Goal: Book appointment/travel/reservation

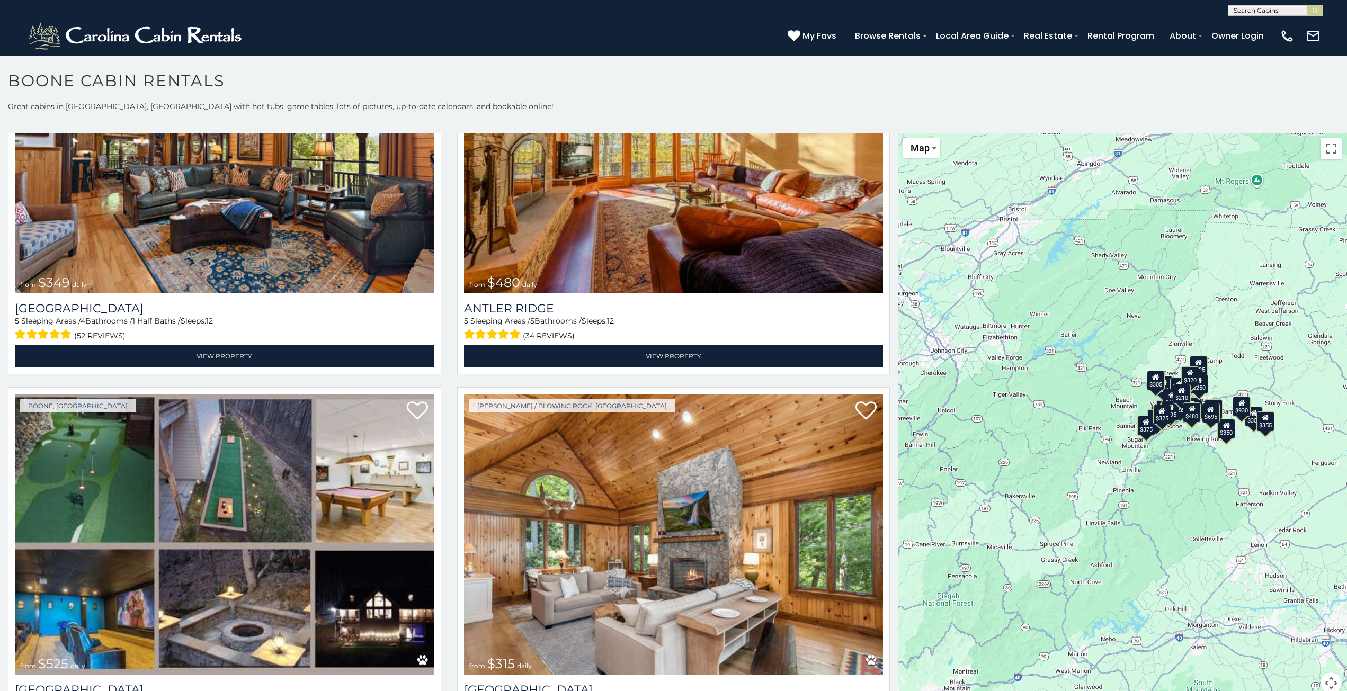
scroll to position [6, 0]
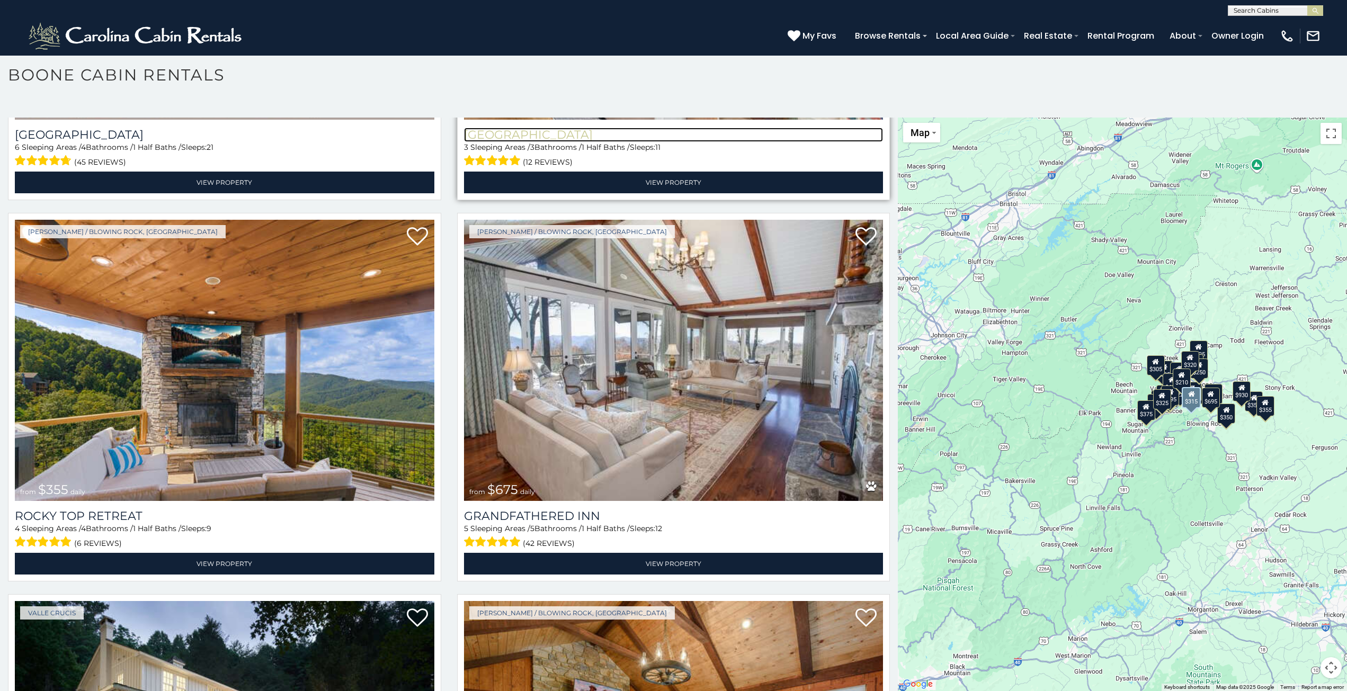
click at [574, 128] on h3 "Chimney Island" at bounding box center [673, 135] width 419 height 14
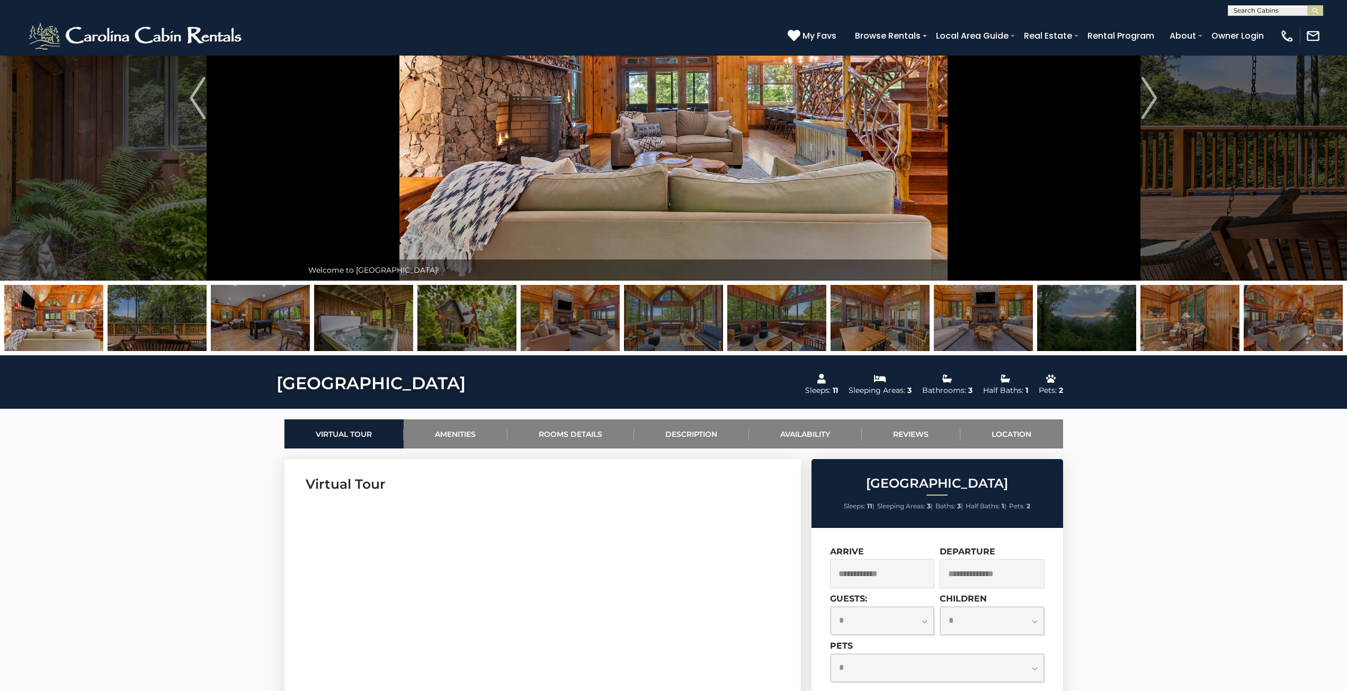
scroll to position [157, 0]
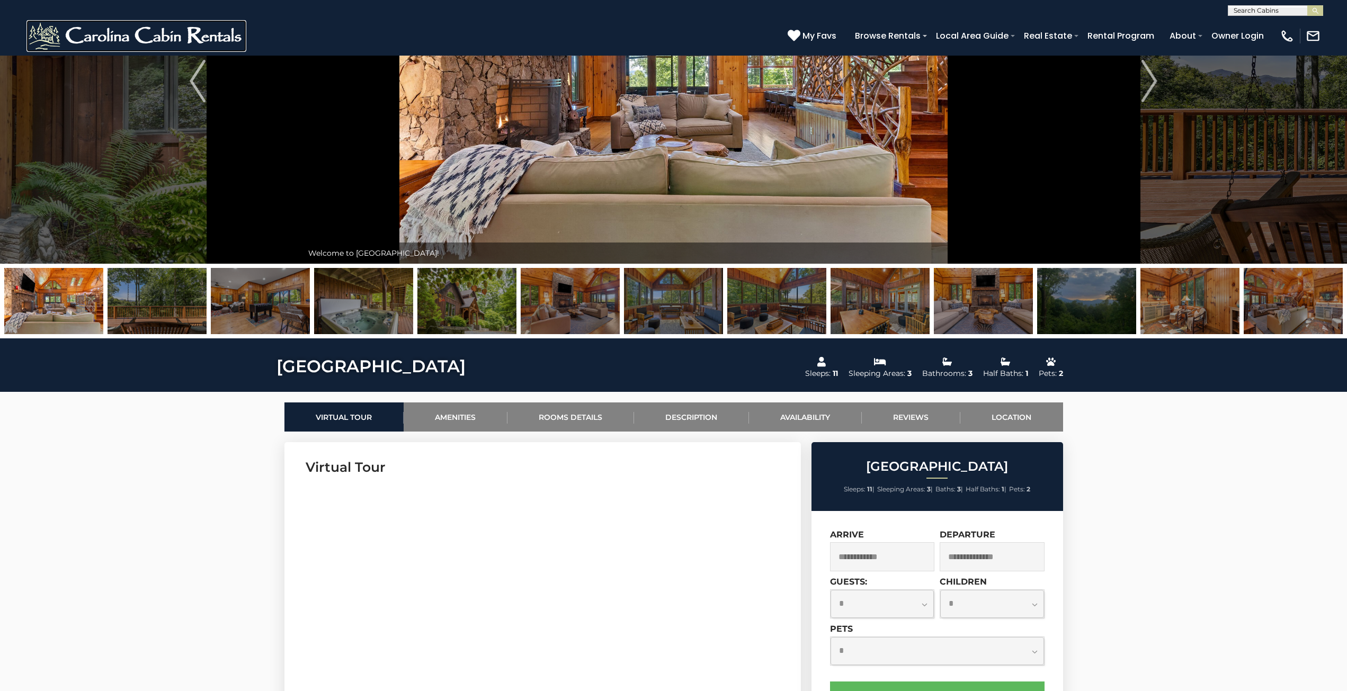
click at [91, 30] on img at bounding box center [136, 36] width 220 height 32
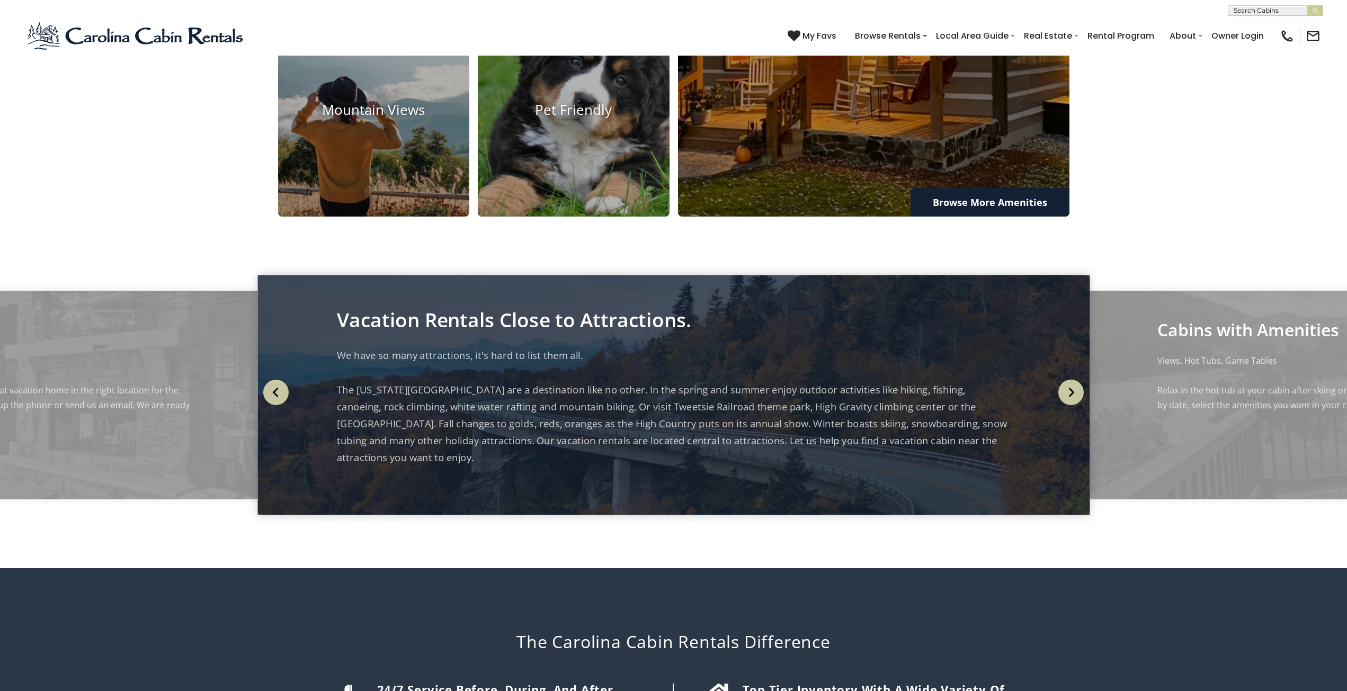
scroll to position [1487, 0]
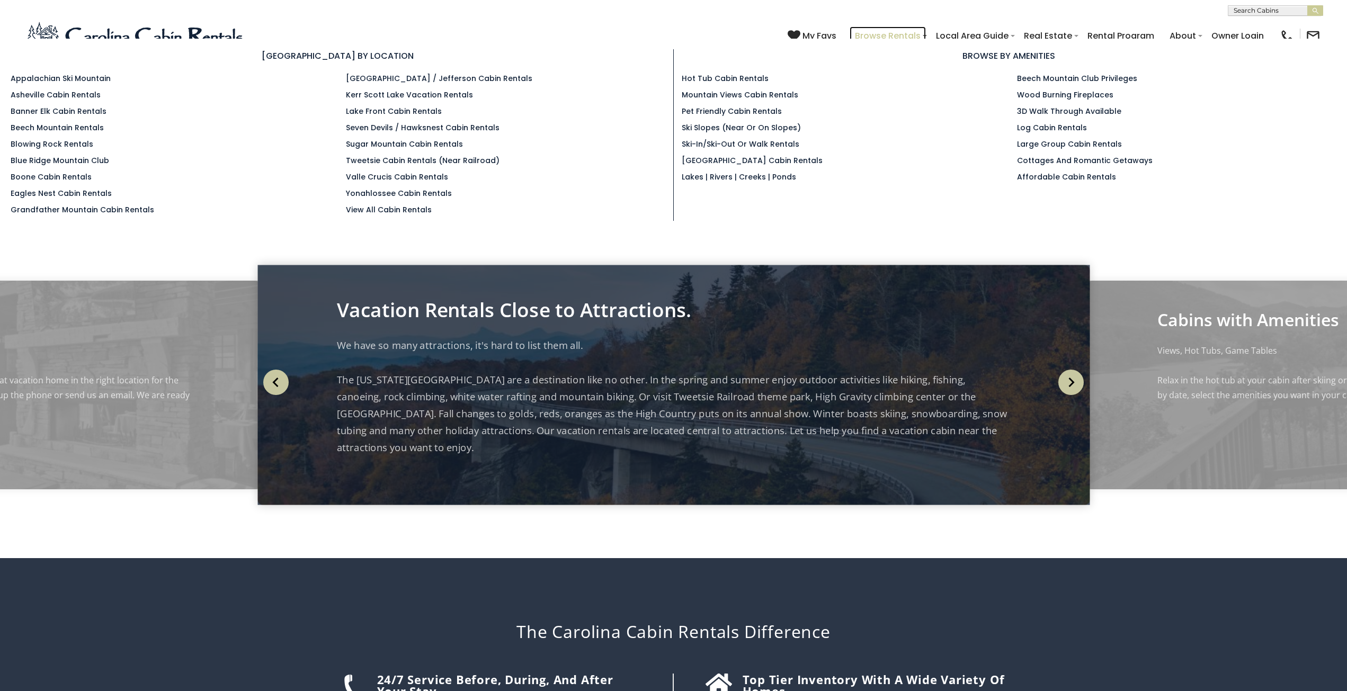
click at [874, 33] on link "Browse Rentals" at bounding box center [887, 35] width 76 height 19
